Goal: Information Seeking & Learning: Learn about a topic

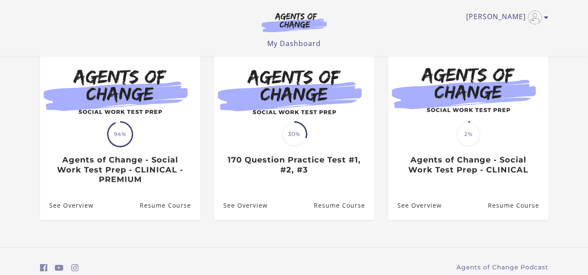
scroll to position [125, 0]
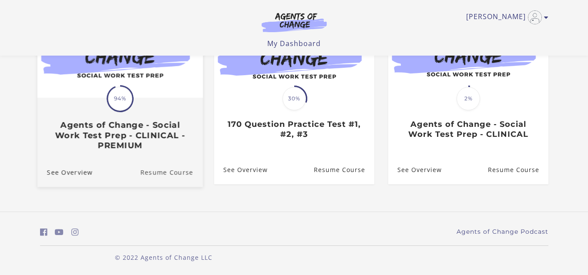
click at [155, 173] on link "Resume Course" at bounding box center [171, 172] width 63 height 29
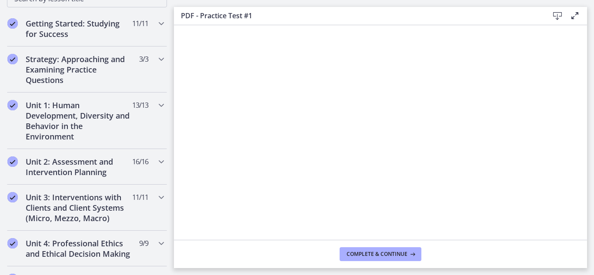
scroll to position [156, 0]
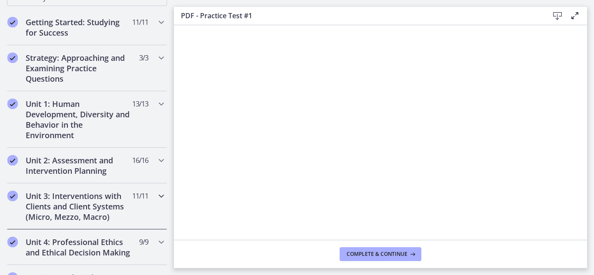
click at [81, 207] on h2 "Unit 3: Interventions with Clients and Client Systems (Micro, Mezzo, Macro)" at bounding box center [79, 206] width 106 height 31
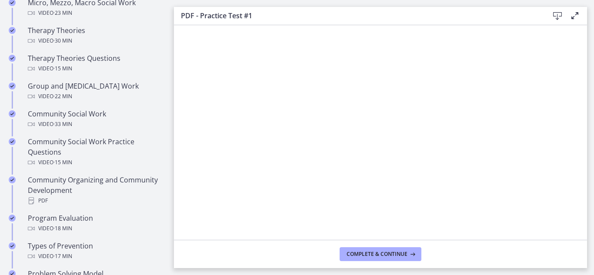
scroll to position [397, 0]
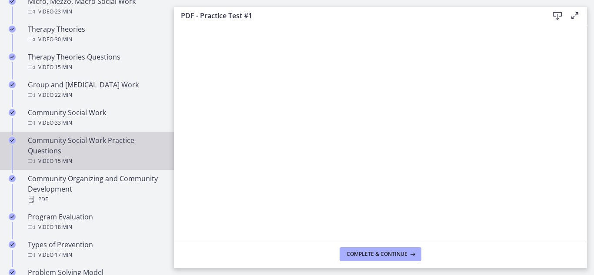
click at [52, 146] on div "Community Social Work Practice Questions Video · 15 min" at bounding box center [96, 150] width 136 height 31
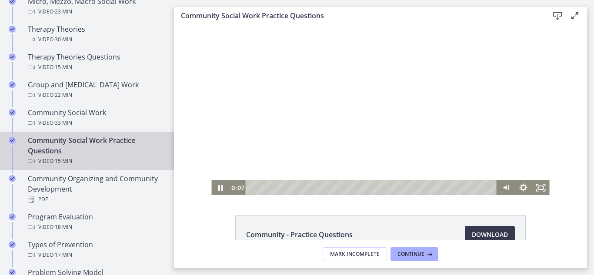
click at [381, 225] on li "Community - Practice Questions Download Opens in a new window" at bounding box center [380, 234] width 291 height 39
click at [300, 187] on div "3:15" at bounding box center [372, 188] width 241 height 15
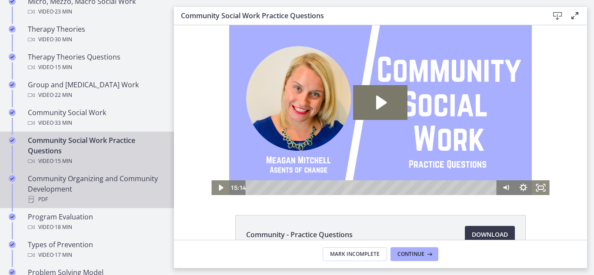
click at [94, 179] on div "Community Organizing and Community Development PDF" at bounding box center [96, 189] width 136 height 31
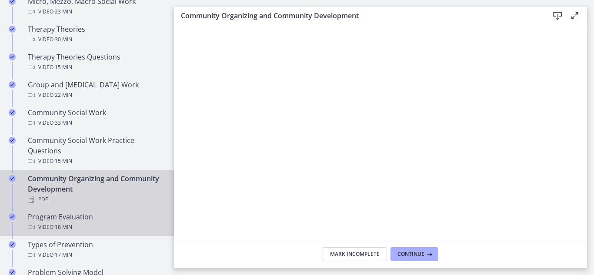
click at [64, 224] on span "· 18 min" at bounding box center [63, 227] width 19 height 10
